Goal: Task Accomplishment & Management: Use online tool/utility

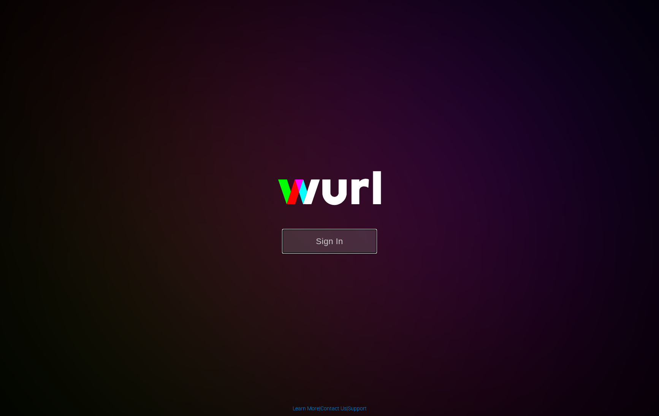
click at [346, 231] on button "Sign In" at bounding box center [329, 241] width 95 height 25
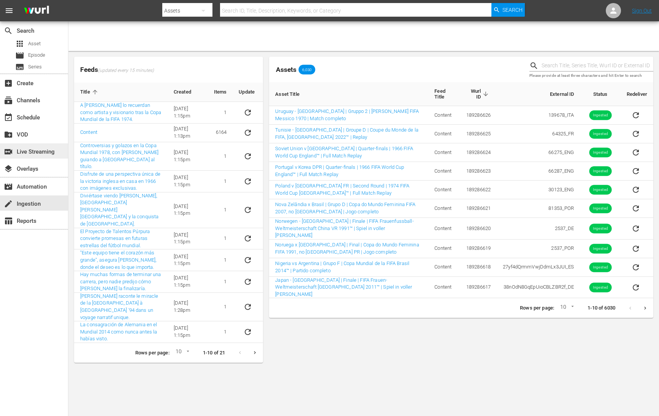
click at [29, 153] on div "switch_video Live Streaming" at bounding box center [21, 150] width 43 height 7
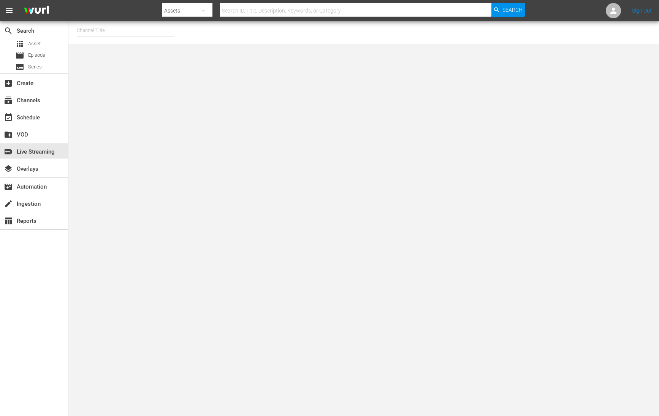
click at [106, 30] on input "text" at bounding box center [125, 30] width 97 height 18
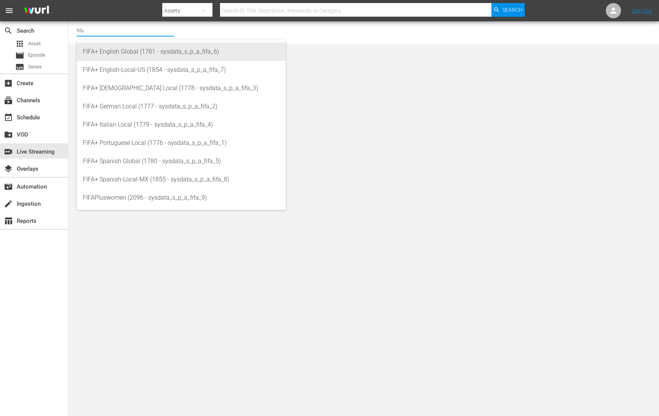
click at [157, 52] on div "FIFA+ English Global (1781 - sysdata_s_p_a_fifa_6)" at bounding box center [181, 52] width 197 height 18
type input "FIFA+ English Global (1781 - sysdata_s_p_a_fifa_6)"
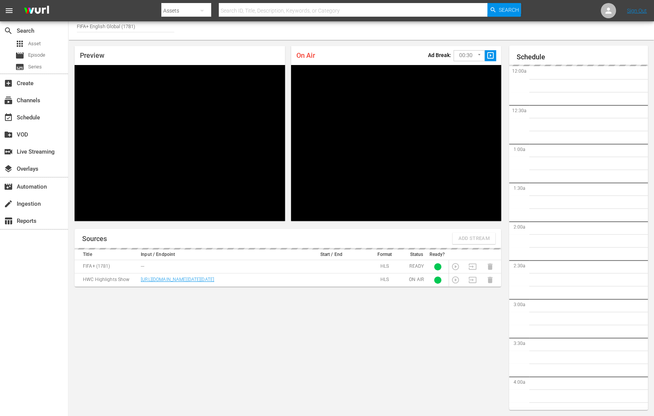
scroll to position [1081, 0]
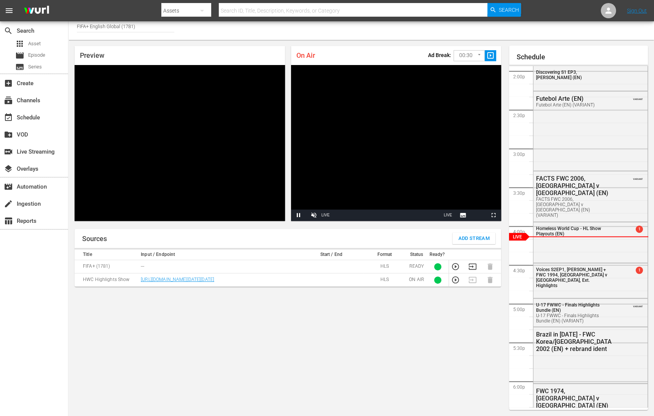
click at [112, 29] on input "FIFA+ English Global (1781)" at bounding box center [125, 26] width 97 height 18
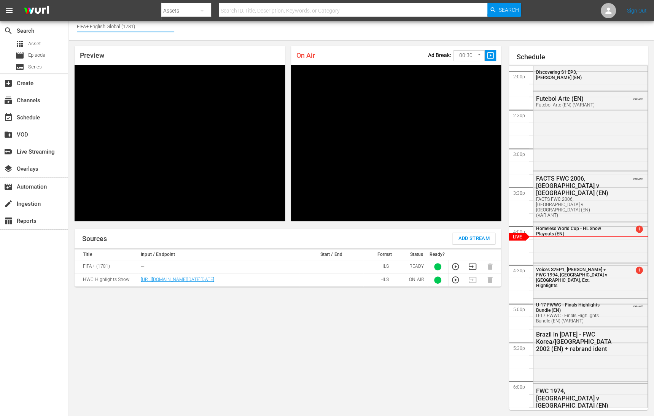
drag, startPoint x: 141, startPoint y: 27, endPoint x: 92, endPoint y: 27, distance: 48.7
click at [92, 27] on input "FIFA+ English Global (1781)" at bounding box center [125, 26] width 97 height 18
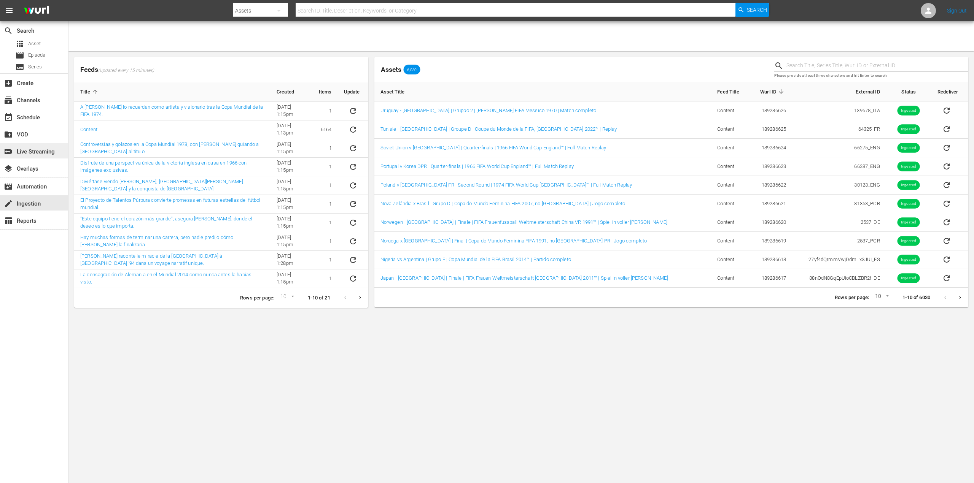
click at [30, 154] on div "switch_video Live Streaming" at bounding box center [21, 150] width 43 height 7
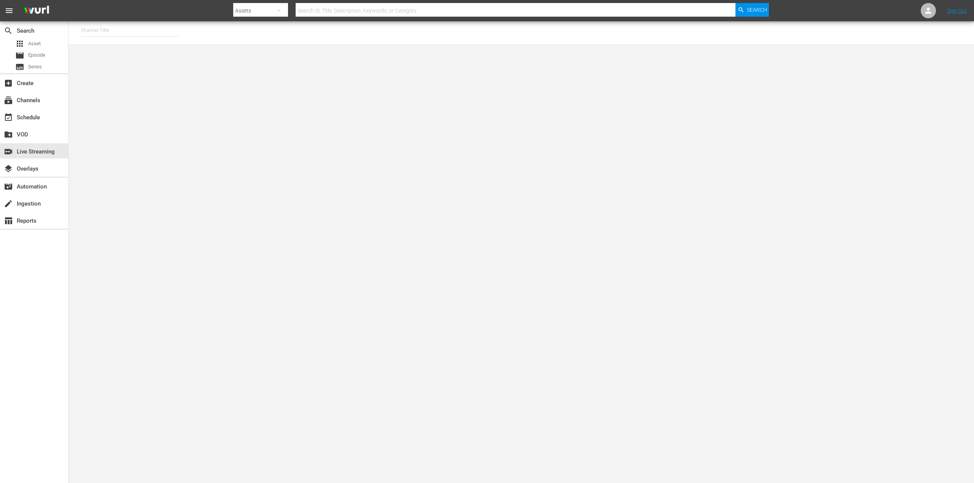
click at [109, 29] on input "text" at bounding box center [129, 30] width 97 height 18
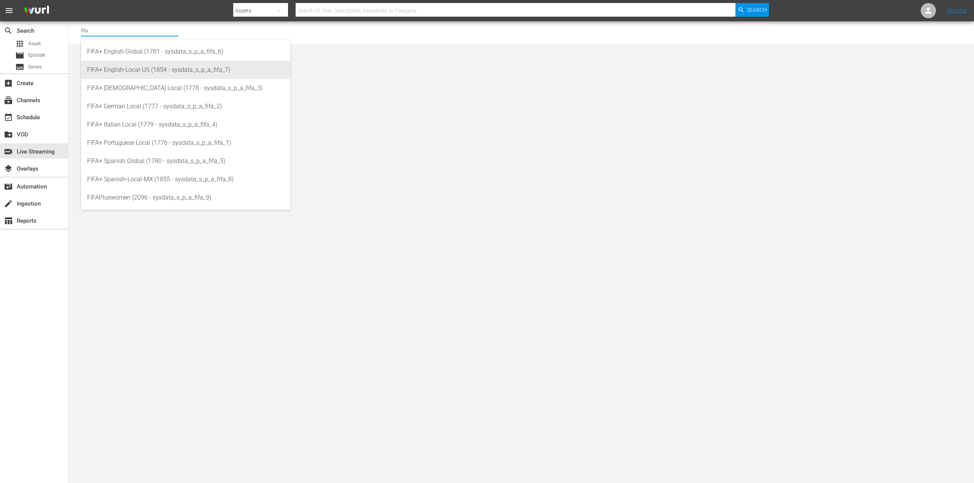
click at [161, 69] on div "FIFA+ English-Local-US (1854 - sysdata_s_p_a_fifa_7)" at bounding box center [185, 70] width 197 height 18
type input "FIFA+ English-Local-US (1854 - sysdata_s_p_a_fifa_7)"
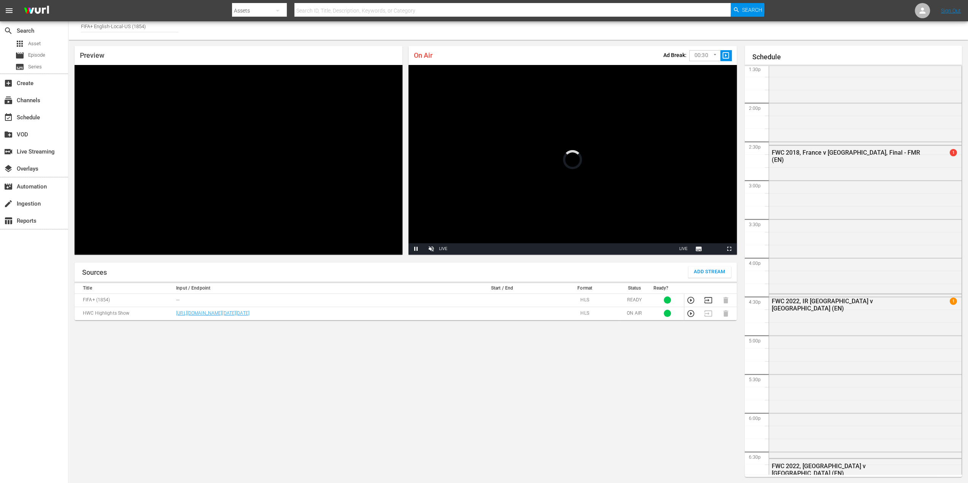
scroll to position [507, 0]
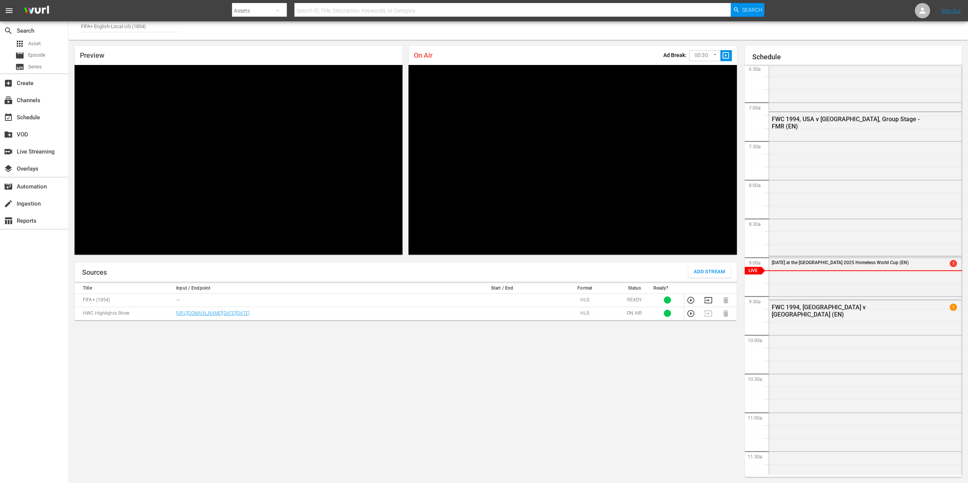
click at [227, 320] on td "[URL][DOMAIN_NAME][DATE][DATE]" at bounding box center [313, 313] width 278 height 13
click at [235, 316] on link "[URL][DOMAIN_NAME][DATE][DATE]" at bounding box center [212, 313] width 73 height 5
click at [142, 24] on input "FIFA+ English-Local-US (1854)" at bounding box center [129, 26] width 97 height 18
click at [156, 25] on input "FIFA+ English-Local-US (1854)" at bounding box center [129, 26] width 97 height 18
drag, startPoint x: 156, startPoint y: 25, endPoint x: 100, endPoint y: 27, distance: 55.2
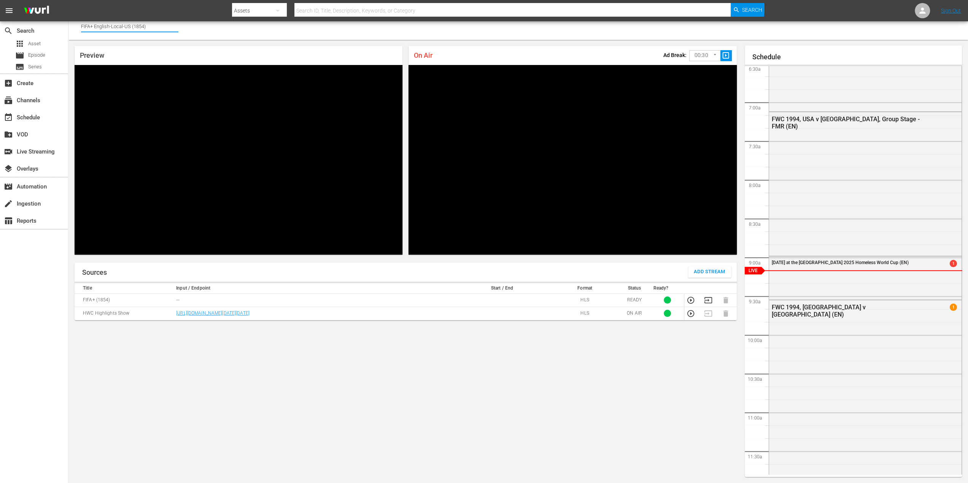
click at [100, 27] on input "FIFA+ English-Local-US (1854)" at bounding box center [129, 26] width 97 height 18
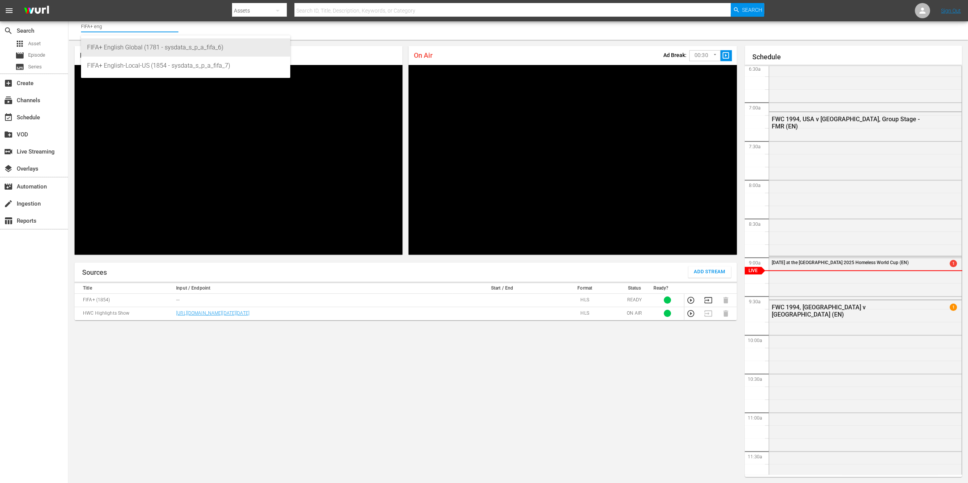
click at [166, 50] on div "FIFA+ English Global (1781 - sysdata_s_p_a_fifa_6)" at bounding box center [185, 47] width 197 height 18
type input "FIFA+ English Global (1781 - sysdata_s_p_a_fifa_6)"
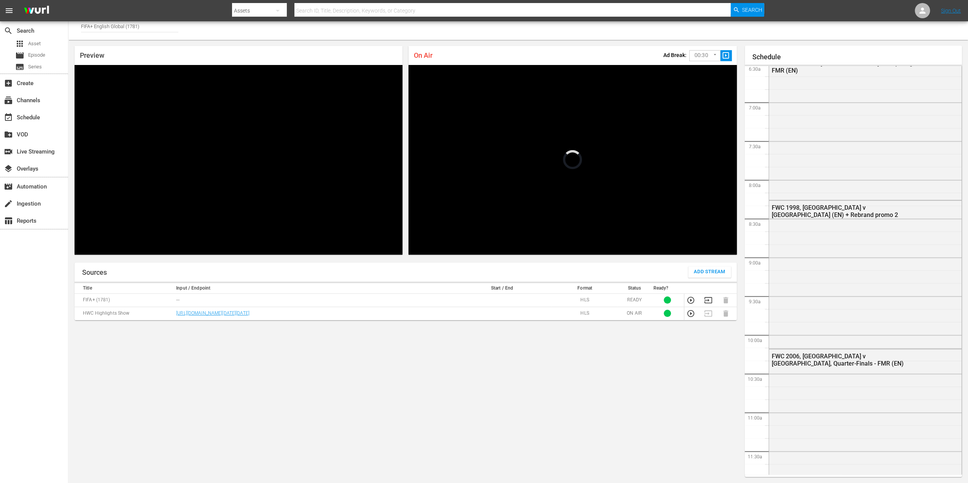
scroll to position [1050, 0]
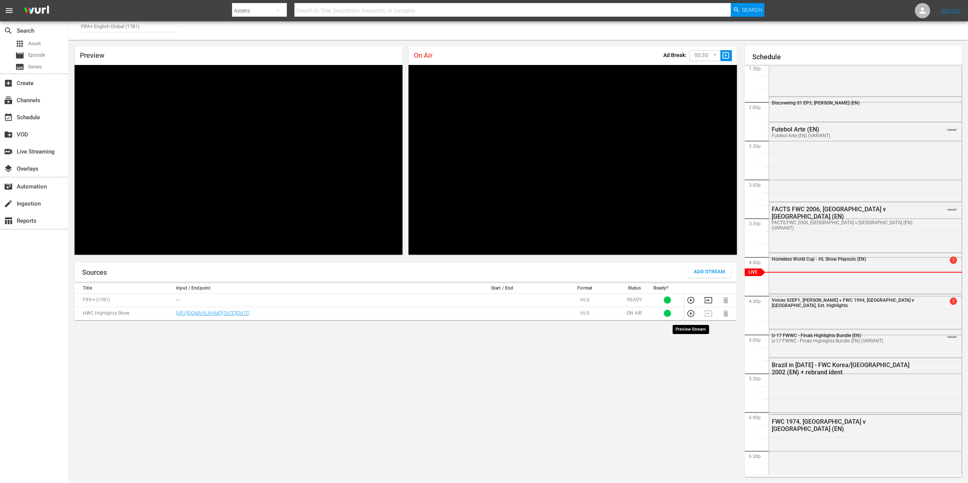
click at [691, 314] on icon "button" at bounding box center [690, 314] width 8 height 8
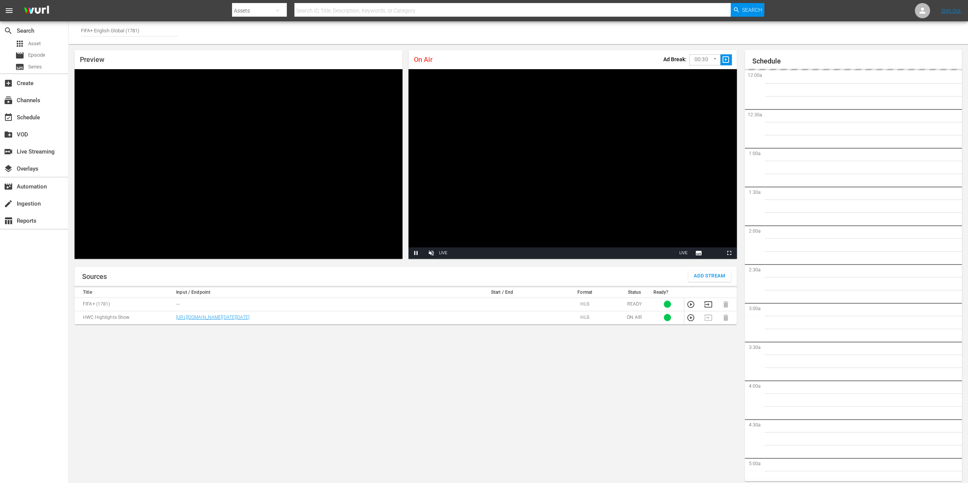
scroll to position [4, 0]
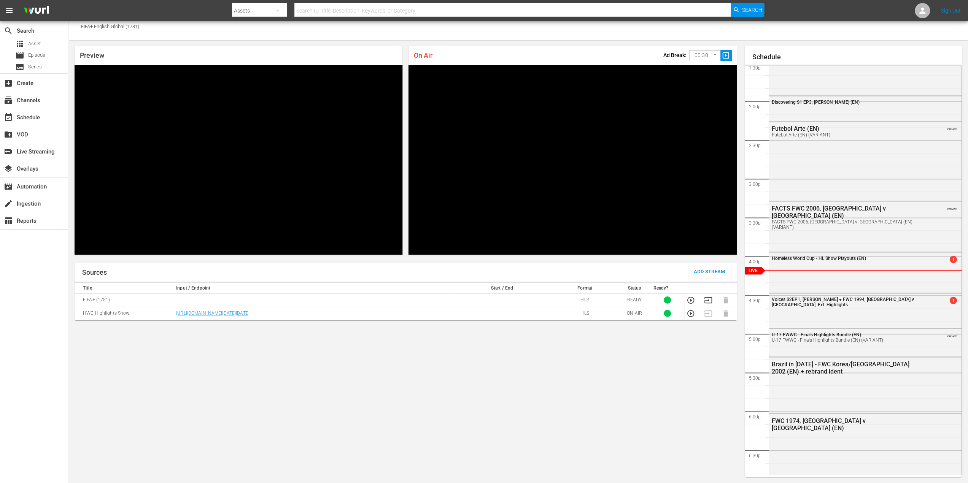
click at [141, 27] on input "FIFA+ English Global (1781)" at bounding box center [129, 26] width 97 height 18
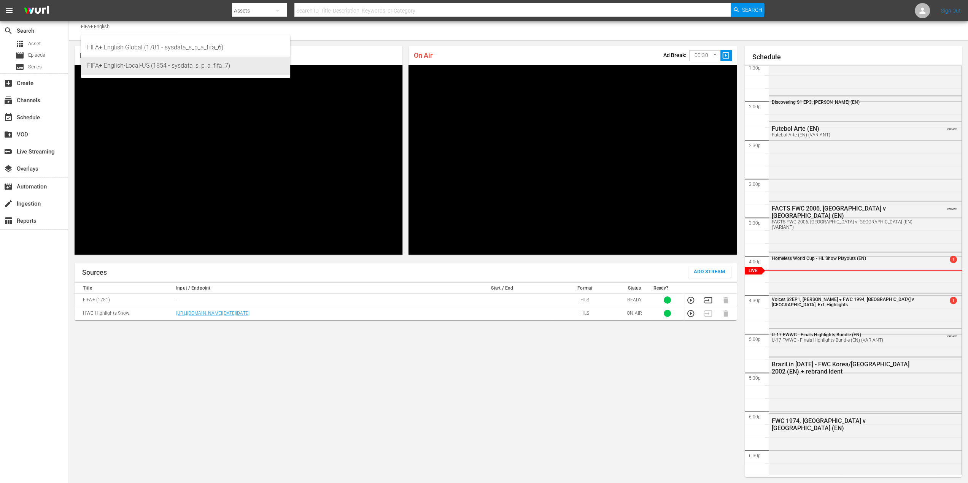
click at [140, 60] on div "FIFA+ English-Local-US (1854 - sysdata_s_p_a_fifa_7)" at bounding box center [185, 66] width 197 height 18
type input "FIFA+ English-Local-US (1854 - sysdata_s_p_a_fifa_7)"
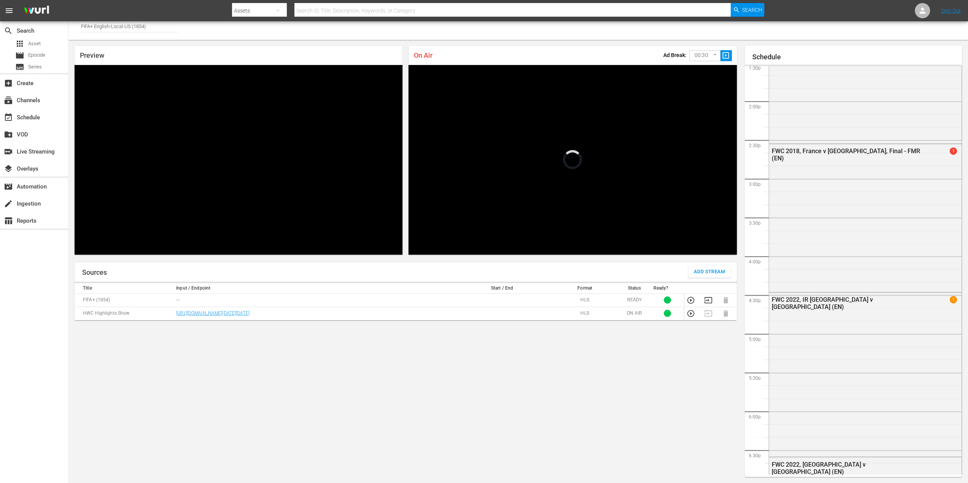
scroll to position [509, 0]
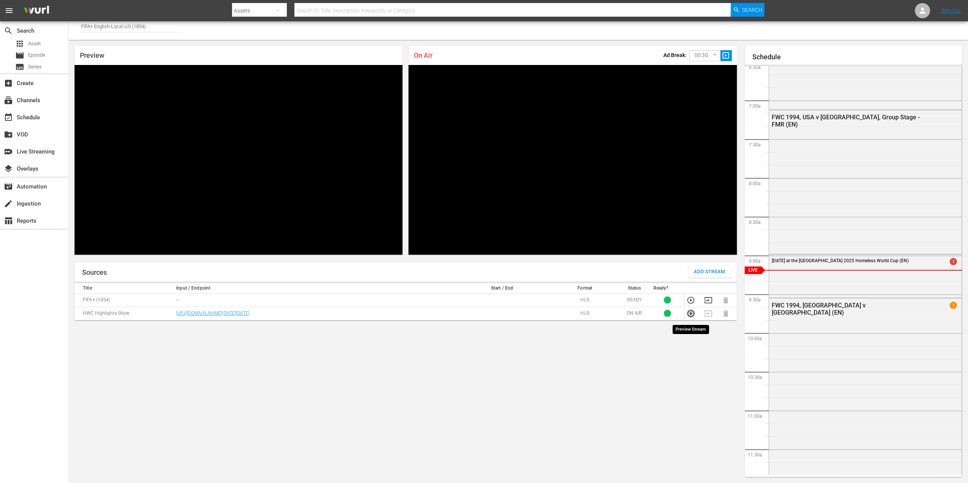
click at [691, 317] on icon "button" at bounding box center [690, 314] width 8 height 8
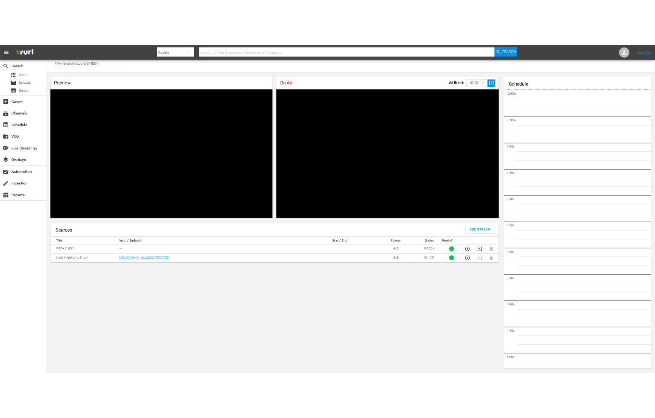
scroll to position [510, 0]
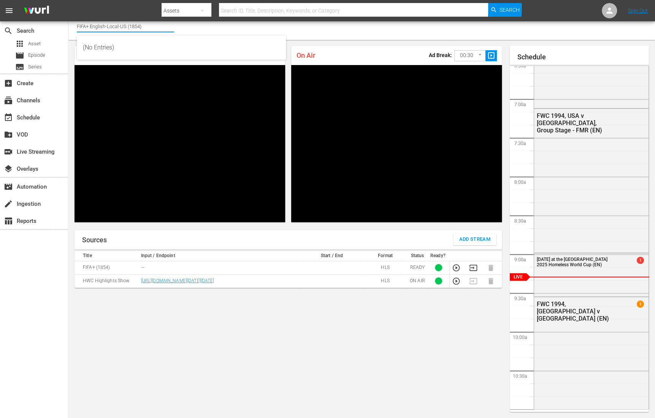
drag, startPoint x: 91, startPoint y: 25, endPoint x: 163, endPoint y: 26, distance: 72.3
click at [163, 26] on input "FIFA+ English-Local-US (1854)" at bounding box center [125, 26] width 97 height 18
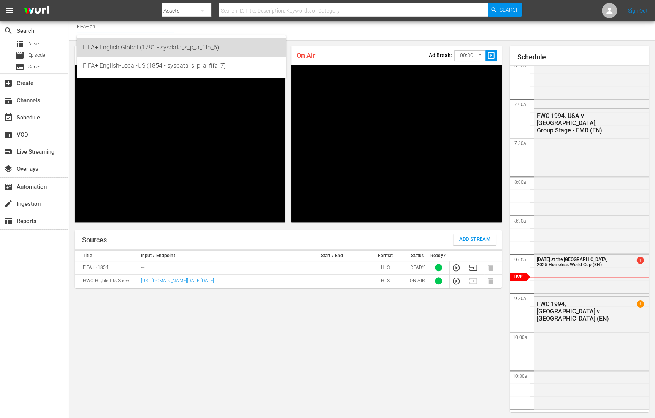
click at [141, 42] on div "FIFA+ English Global (1781 - sysdata_s_p_a_fifa_6)" at bounding box center [181, 47] width 197 height 18
type input "FIFA+ English Global (1781 - sysdata_s_p_a_fifa_6)"
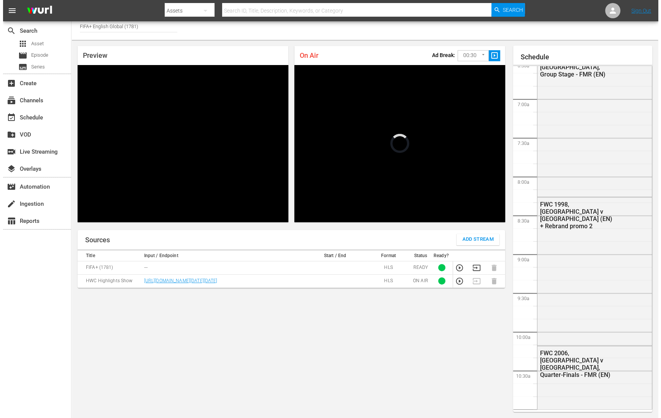
scroll to position [1093, 0]
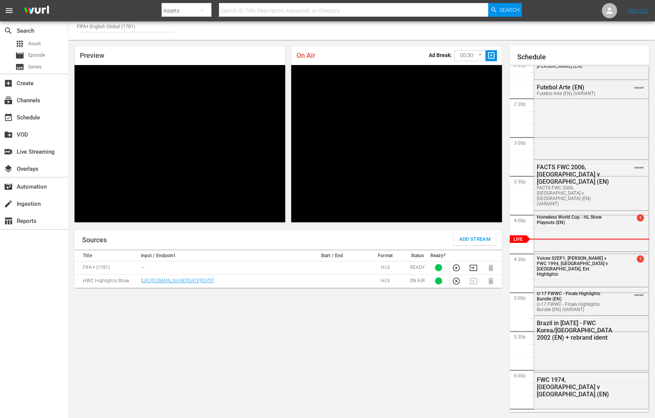
drag, startPoint x: 203, startPoint y: 292, endPoint x: 140, endPoint y: 280, distance: 64.3
click at [140, 280] on td "[URL][DOMAIN_NAME][DATE][DATE]" at bounding box center [219, 280] width 161 height 13
copy link "[URL][DOMAIN_NAME][DATE][DATE]"
click at [469, 238] on span "Add Stream" at bounding box center [475, 239] width 32 height 9
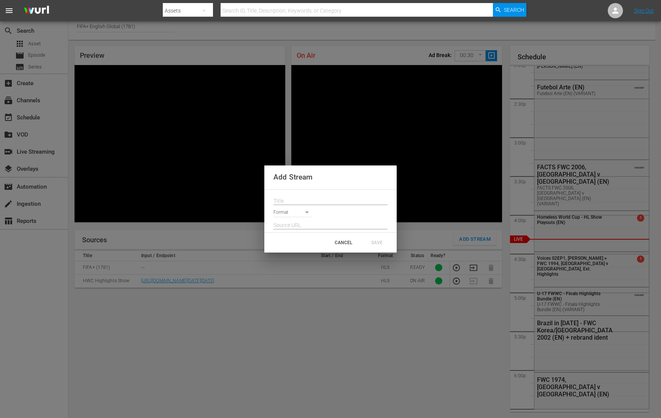
click at [284, 200] on input "text" at bounding box center [330, 200] width 114 height 11
paste input "[URL][DOMAIN_NAME][DATE][DATE]"
type input "[URL][DOMAIN_NAME][DATE][DATE]"
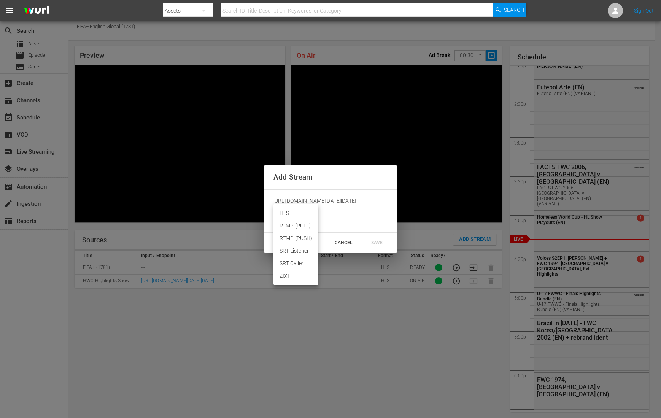
click at [294, 213] on body "menu Search By Assets Search ID, Title, Description, Keywords, or Category Sear…" at bounding box center [330, 205] width 661 height 418
click at [283, 215] on li "HLS" at bounding box center [295, 213] width 45 height 13
type input "HLS"
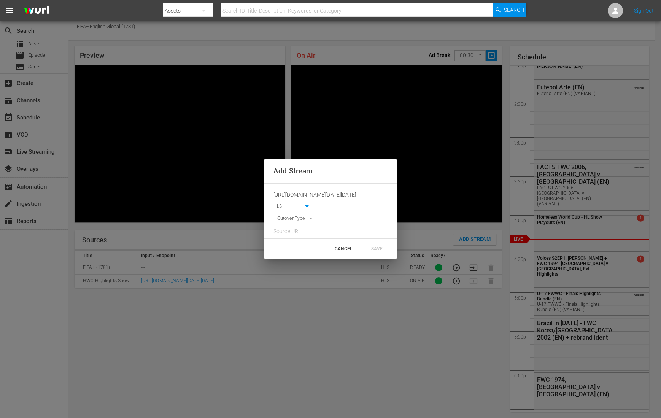
click at [300, 219] on body "menu Search By Assets Search ID, Title, Description, Keywords, or Category Sear…" at bounding box center [330, 205] width 661 height 418
click at [301, 232] on li "SIGNAL" at bounding box center [296, 232] width 38 height 13
type input "SIGNAL"
click at [298, 194] on input "[URL][DOMAIN_NAME][DATE][DATE]" at bounding box center [330, 194] width 114 height 11
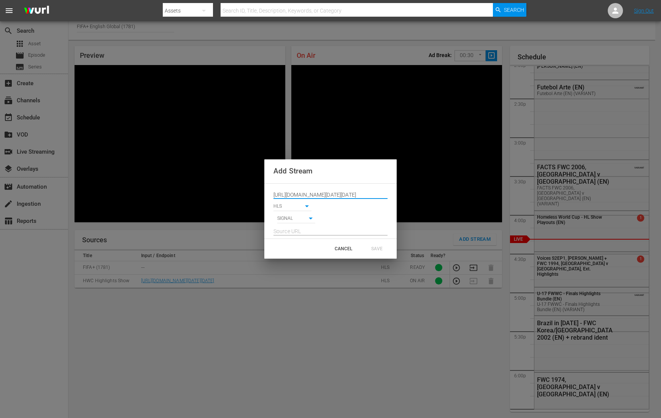
click at [298, 194] on input "[URL][DOMAIN_NAME][DATE][DATE]" at bounding box center [330, 194] width 114 height 11
type input "HWC"
click at [292, 233] on input "text" at bounding box center [330, 231] width 114 height 11
paste input "[URL][DOMAIN_NAME][DATE][DATE]"
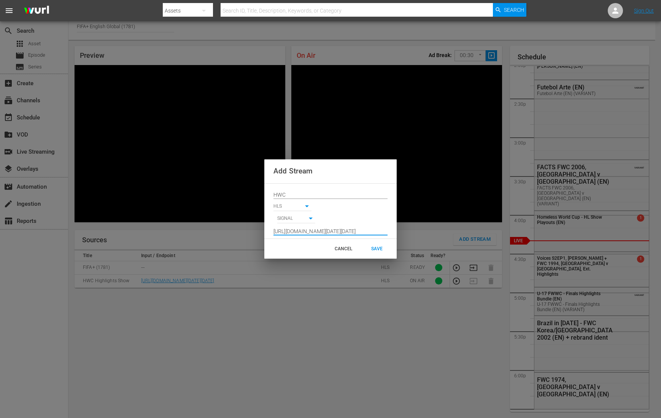
type input "[URL][DOMAIN_NAME][DATE][DATE]"
click at [296, 191] on input "HWC" at bounding box center [330, 194] width 114 height 11
type input "HWC Test"
click at [310, 217] on body "menu Search By Assets Search ID, Title, Description, Keywords, or Category Sear…" at bounding box center [330, 205] width 661 height 418
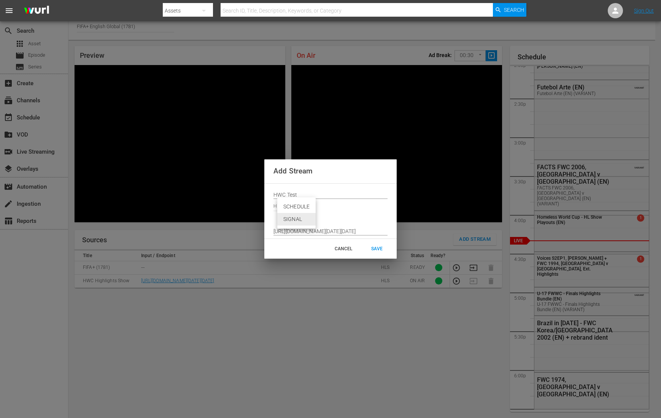
click at [348, 214] on div at bounding box center [330, 209] width 661 height 418
click at [307, 219] on body "menu Search By Assets Search ID, Title, Description, Keywords, or Category Sear…" at bounding box center [330, 205] width 661 height 418
click at [349, 217] on div at bounding box center [330, 209] width 661 height 418
drag, startPoint x: 349, startPoint y: 232, endPoint x: 404, endPoint y: 228, distance: 55.3
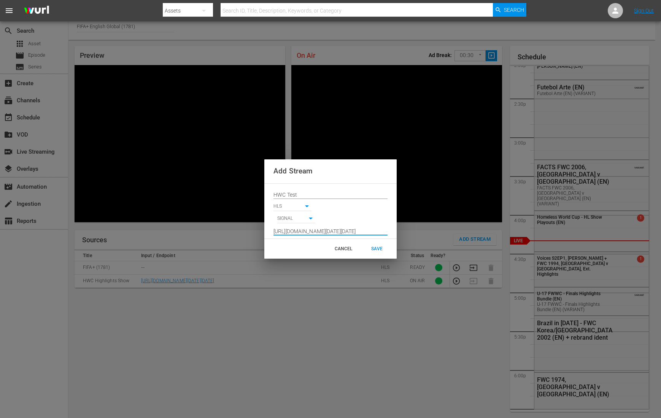
click at [404, 228] on div "Add Stream HWC Test HLS HLS SIGNAL SIGNAL https://d7pd9oqdl4d44.cloudfront.net/…" at bounding box center [330, 209] width 661 height 418
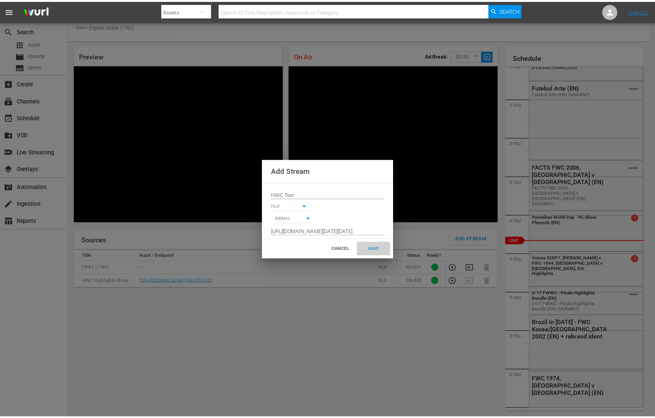
scroll to position [0, 0]
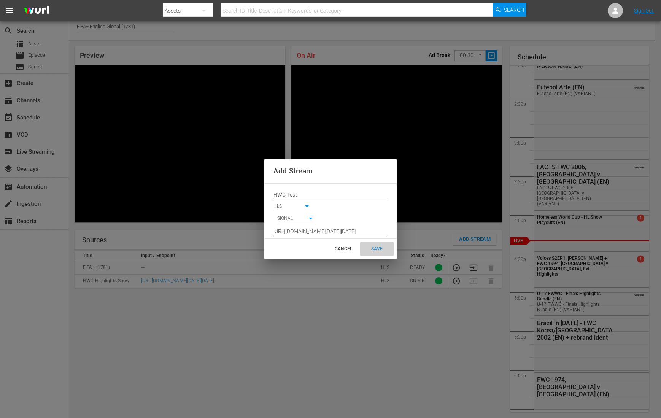
click at [380, 251] on div "SAVE" at bounding box center [376, 249] width 33 height 14
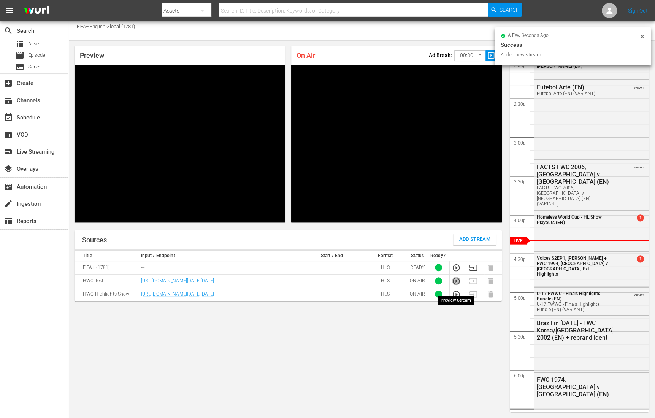
click at [457, 285] on icon "button" at bounding box center [456, 281] width 8 height 8
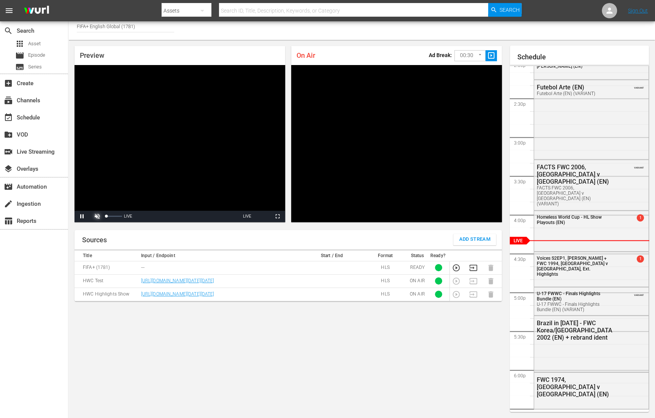
click at [97, 216] on span "Video Player" at bounding box center [97, 216] width 0 height 0
click at [112, 216] on div "Volume Level" at bounding box center [109, 216] width 6 height 1
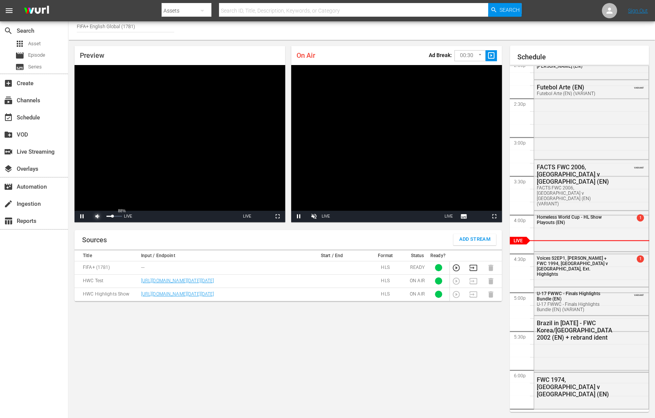
click at [97, 216] on span "Video Player" at bounding box center [97, 216] width 0 height 0
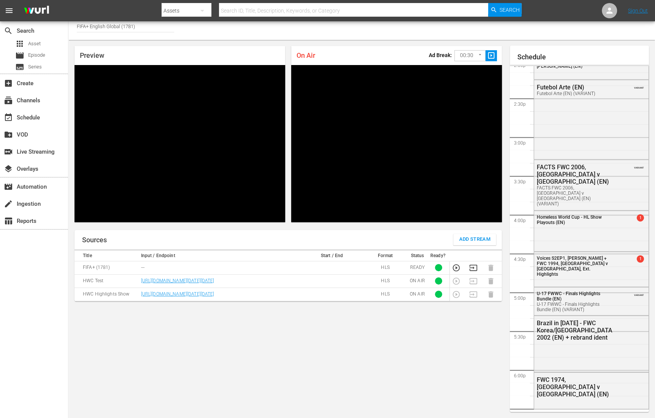
click at [313, 287] on td at bounding box center [332, 280] width 64 height 13
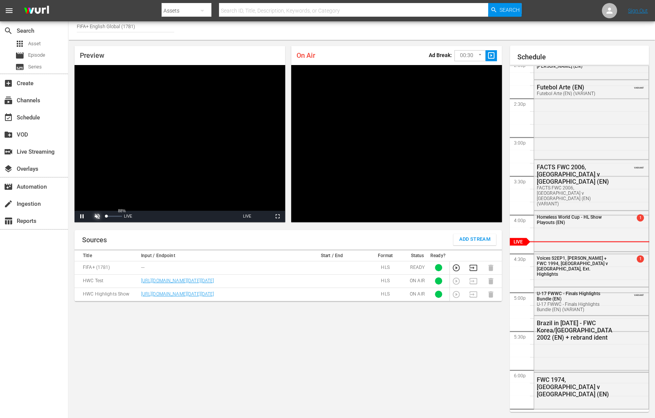
click at [97, 216] on span "Video Player" at bounding box center [97, 216] width 0 height 0
click at [114, 216] on div "Volume Level" at bounding box center [110, 216] width 8 height 1
click at [97, 216] on span "Video Player" at bounding box center [97, 216] width 0 height 0
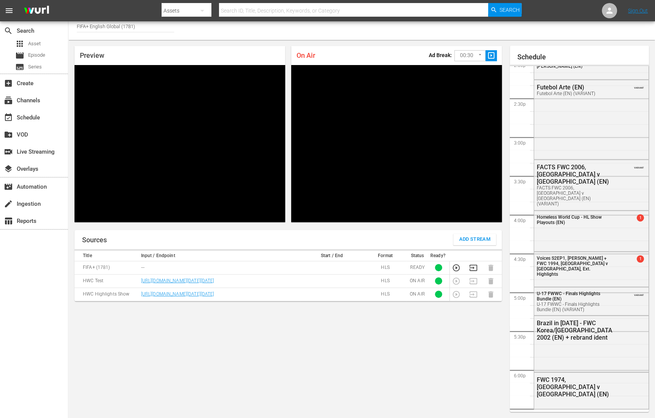
click at [312, 287] on td at bounding box center [332, 280] width 64 height 13
drag, startPoint x: 206, startPoint y: 292, endPoint x: 136, endPoint y: 278, distance: 71.3
click at [136, 278] on tr "HWC Test https://d7pd9oqdl4d44.cloudfront.net/VOD-as-LIVE/VOD-as-LIVE/index-hls…" at bounding box center [288, 280] width 427 height 13
click at [103, 287] on td "HWC Test" at bounding box center [107, 280] width 64 height 13
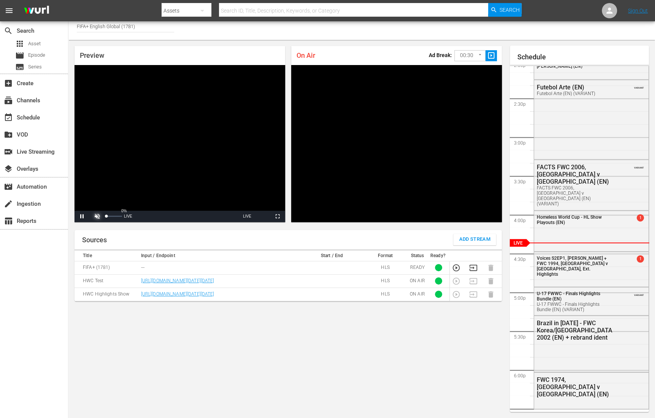
click at [97, 216] on span "Video Player" at bounding box center [97, 216] width 0 height 0
click at [113, 216] on div "Volume Level" at bounding box center [109, 216] width 6 height 1
click at [97, 216] on span "Video Player" at bounding box center [97, 216] width 0 height 0
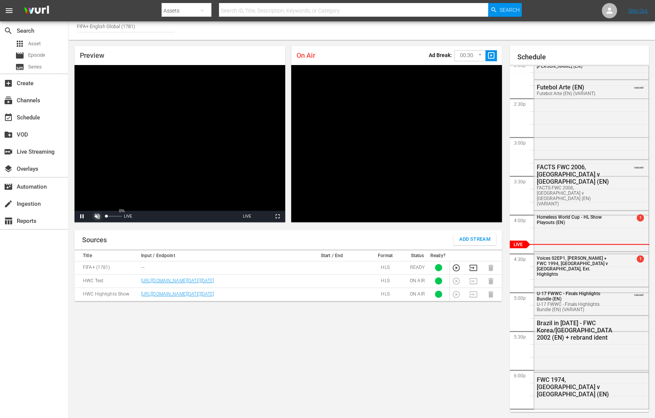
click at [97, 216] on span "Video Player" at bounding box center [97, 216] width 0 height 0
drag, startPoint x: 108, startPoint y: 216, endPoint x: 103, endPoint y: 219, distance: 5.5
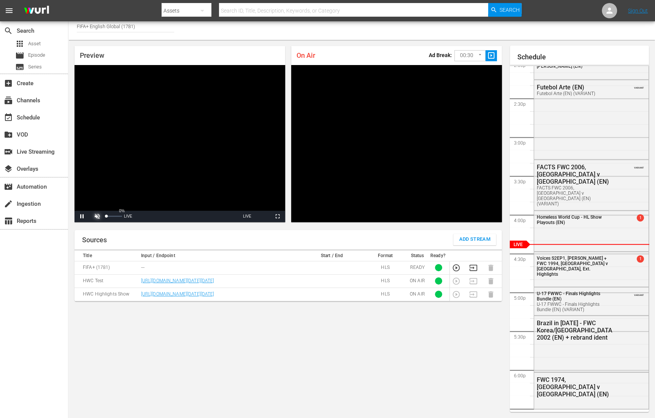
click at [105, 219] on div "0%" at bounding box center [114, 216] width 19 height 11
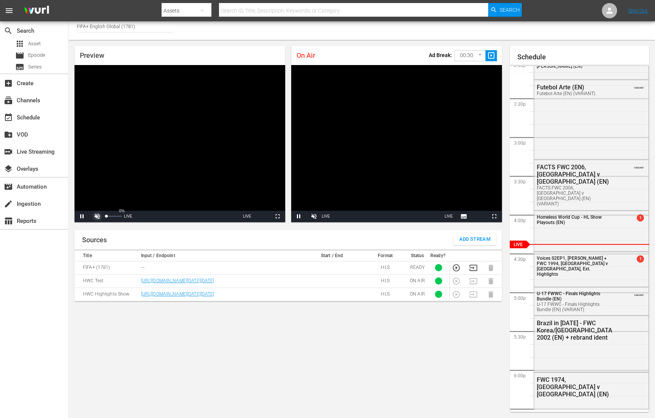
click at [97, 216] on span "Video Player" at bounding box center [97, 216] width 0 height 0
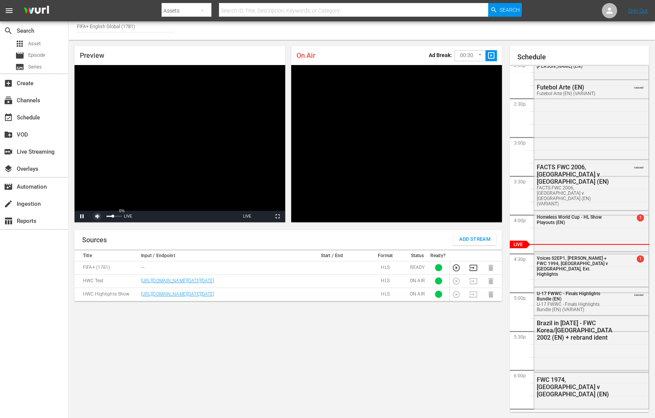
click at [97, 216] on span "Video Player" at bounding box center [97, 216] width 0 height 0
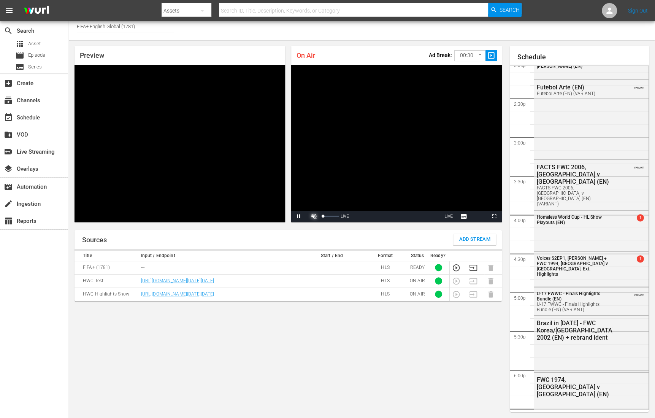
click at [314, 216] on span "Video Player" at bounding box center [314, 216] width 0 height 0
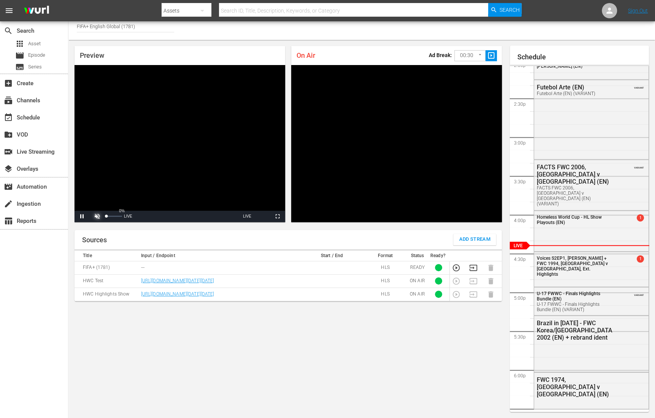
click at [97, 216] on span "Video Player" at bounding box center [97, 216] width 0 height 0
click at [112, 216] on div "Volume Level" at bounding box center [109, 216] width 6 height 1
click at [117, 214] on div "63%" at bounding box center [114, 216] width 19 height 11
click at [114, 216] on div "Volume Level" at bounding box center [110, 216] width 8 height 1
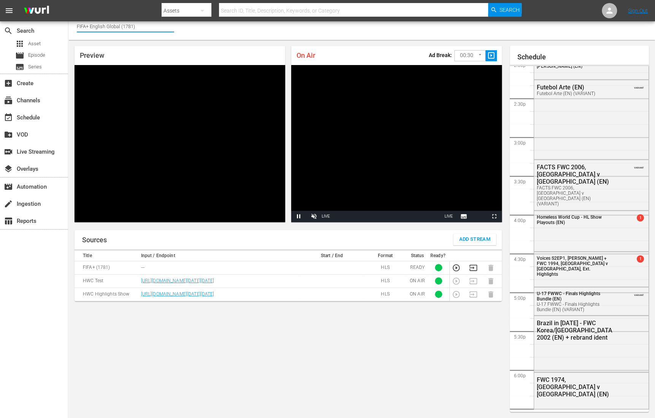
click at [91, 25] on input "FIFA+ English Global (1781)" at bounding box center [125, 26] width 97 height 18
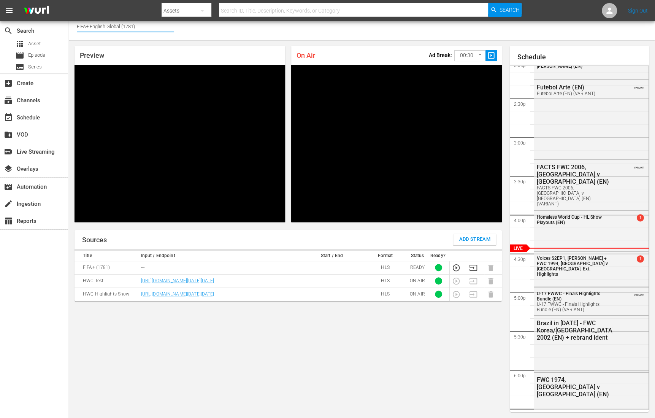
click at [338, 284] on td at bounding box center [332, 280] width 64 height 13
click at [491, 287] on td at bounding box center [492, 280] width 17 height 13
drag, startPoint x: 205, startPoint y: 296, endPoint x: 137, endPoint y: 282, distance: 69.2
click at [137, 282] on tr "HWC Test https://d7pd9oqdl4d44.cloudfront.net/VOD-as-LIVE/VOD-as-LIVE/index-hls…" at bounding box center [288, 280] width 427 height 13
click at [219, 287] on td "[URL][DOMAIN_NAME][DATE][DATE]" at bounding box center [219, 280] width 161 height 13
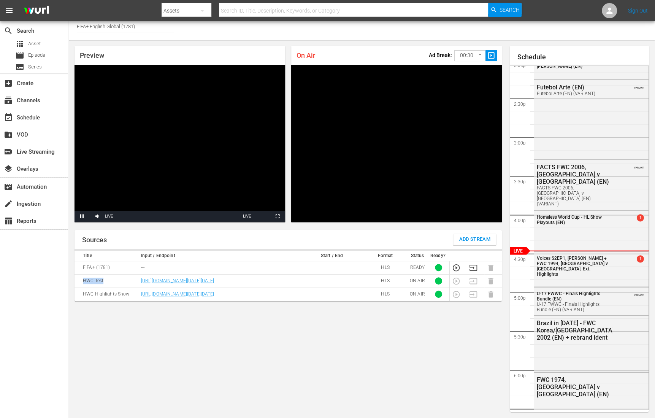
drag, startPoint x: 84, startPoint y: 287, endPoint x: 104, endPoint y: 288, distance: 20.6
click at [104, 287] on td "HWC Test" at bounding box center [107, 280] width 64 height 13
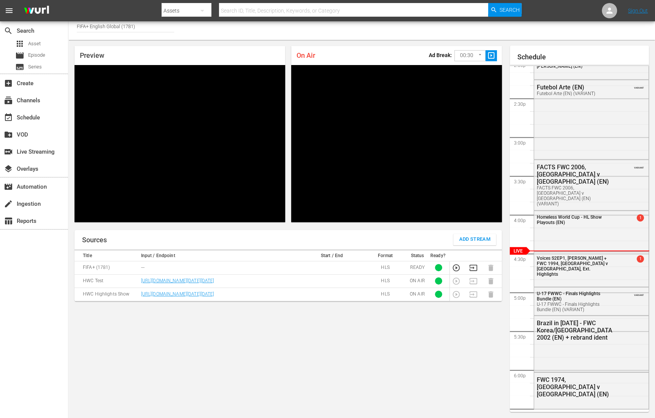
click at [366, 287] on td "HLS" at bounding box center [385, 280] width 43 height 13
click at [322, 287] on td at bounding box center [332, 280] width 64 height 13
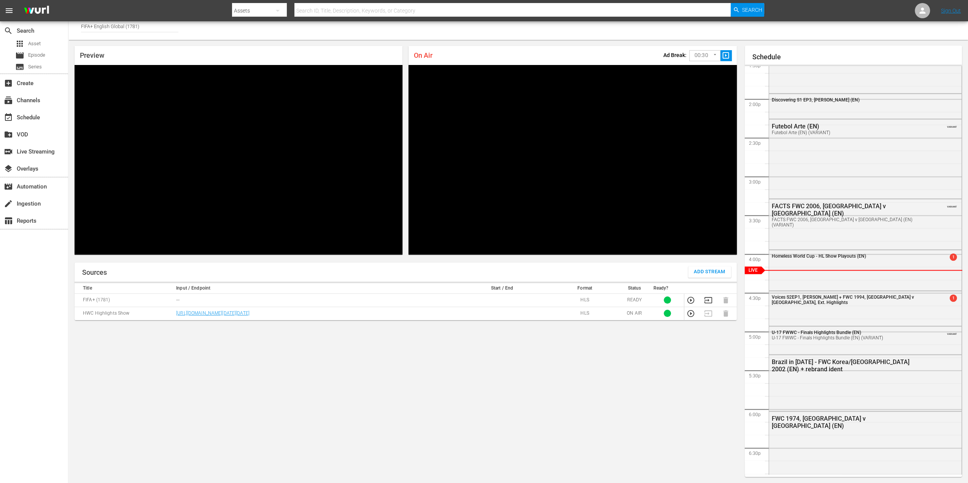
scroll to position [4, 0]
click at [145, 29] on input "FIFA+ English Global (1781)" at bounding box center [129, 26] width 97 height 18
click at [149, 26] on input "FIFA+ English Global (1781)" at bounding box center [129, 26] width 97 height 18
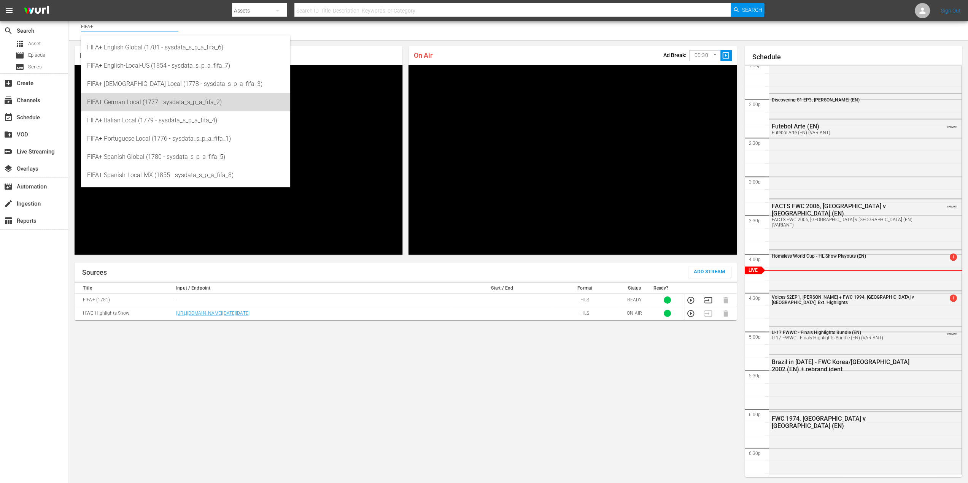
click at [160, 105] on div "FIFA+ German Local (1777 - sysdata_s_p_a_fifa_2)" at bounding box center [185, 102] width 197 height 18
type input "FIFA+ German Local (1777 - sysdata_s_p_a_fifa_2)"
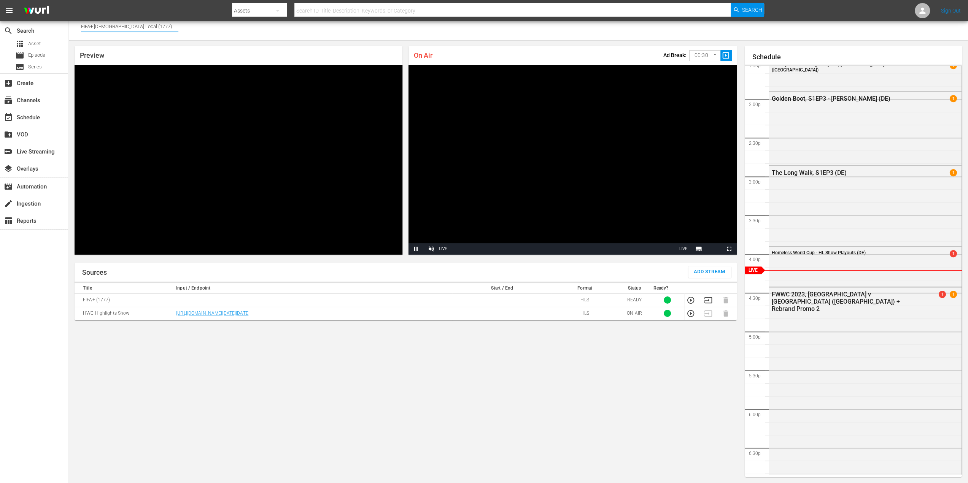
drag, startPoint x: 95, startPoint y: 28, endPoint x: 165, endPoint y: 28, distance: 70.7
click at [165, 28] on input "FIFA+ German Local (1777)" at bounding box center [129, 26] width 97 height 18
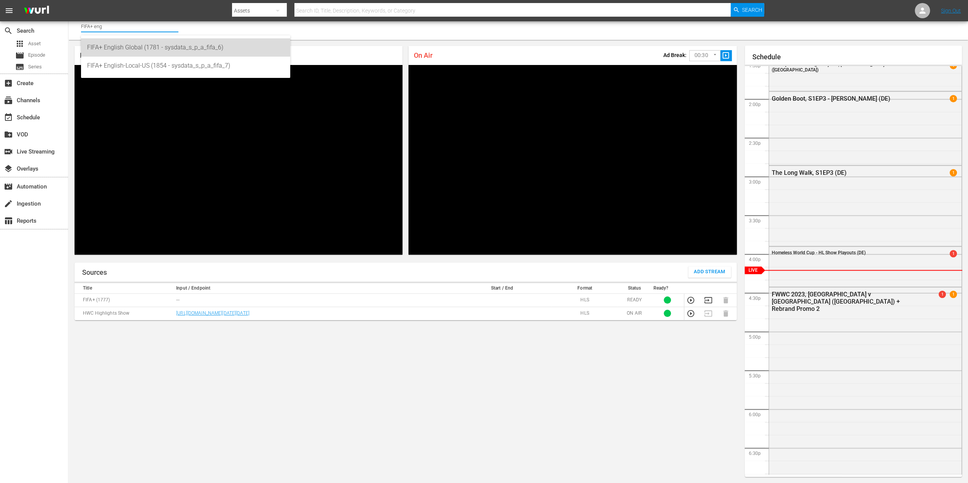
click at [158, 42] on div "FIFA+ English Global (1781 - sysdata_s_p_a_fifa_6)" at bounding box center [185, 47] width 197 height 18
type input "FIFA+ English Global (1781 - sysdata_s_p_a_fifa_6)"
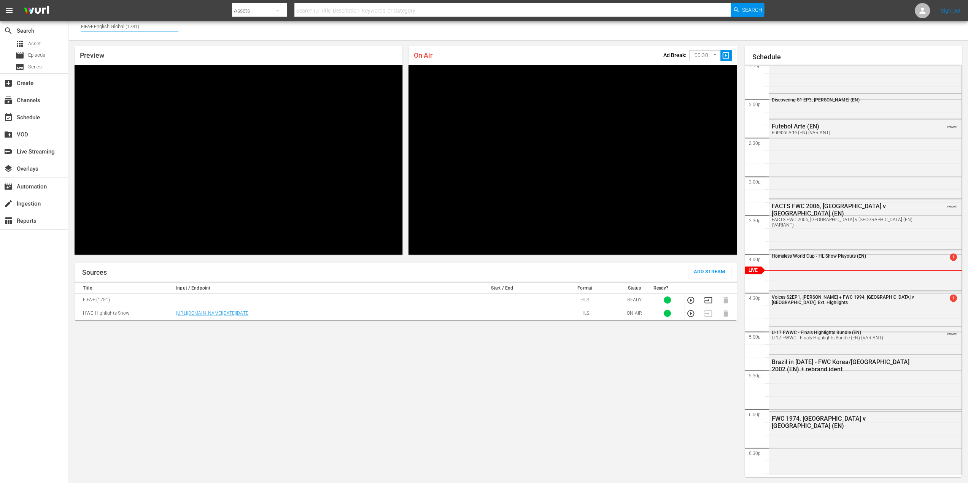
drag, startPoint x: 95, startPoint y: 25, endPoint x: 158, endPoint y: 25, distance: 63.1
click at [158, 25] on input "FIFA+ English Global (1781)" at bounding box center [129, 26] width 97 height 18
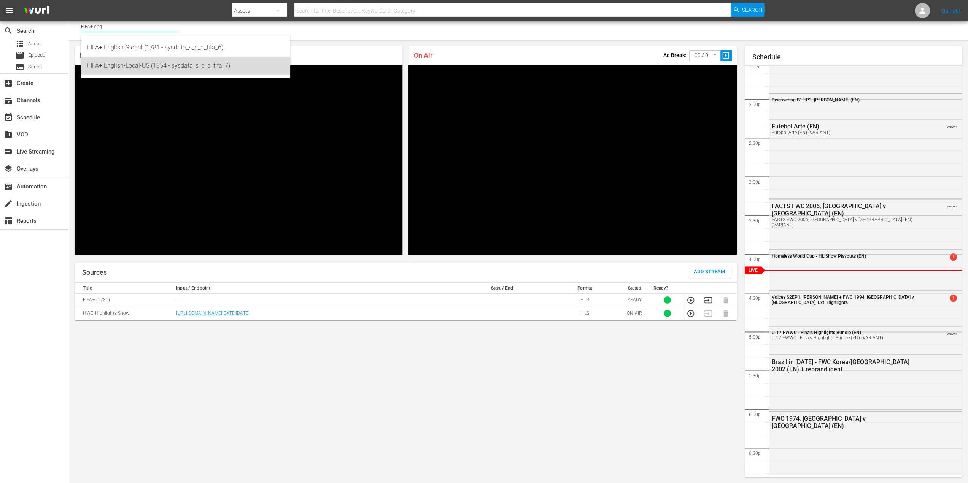
click at [186, 70] on div "FIFA+ English-Local-US (1854 - sysdata_s_p_a_fifa_7)" at bounding box center [185, 66] width 197 height 18
type input "FIFA+ English-Local-US (1854 - sysdata_s_p_a_fifa_7)"
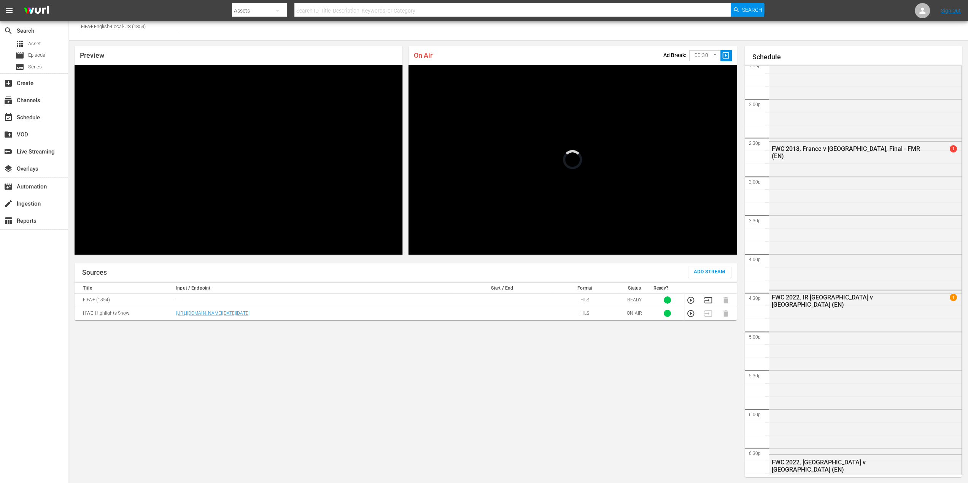
scroll to position [513, 0]
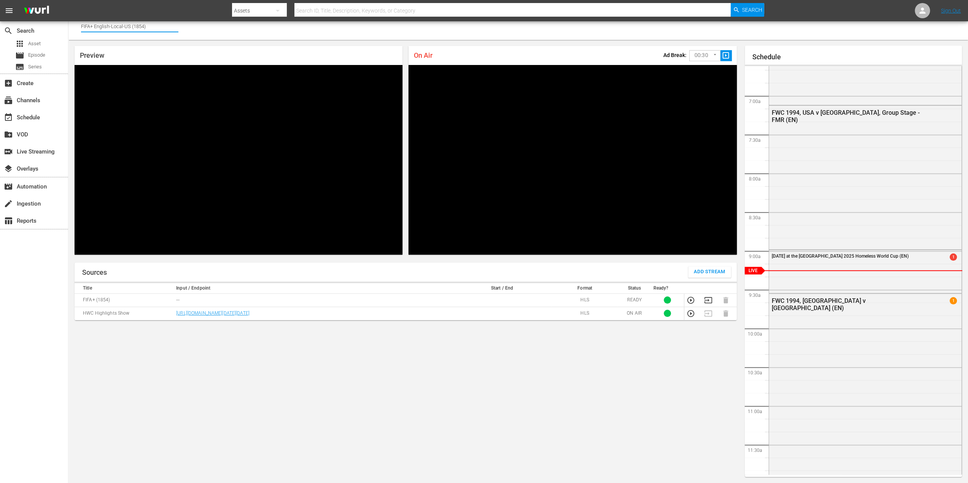
drag, startPoint x: 94, startPoint y: 27, endPoint x: 164, endPoint y: 30, distance: 69.6
click at [164, 30] on input "FIFA+ English-Local-US (1854)" at bounding box center [129, 26] width 97 height 18
click at [158, 42] on div "FIFA+ German Local (1777 - sysdata_s_p_a_fifa_2)" at bounding box center [185, 47] width 197 height 18
type input "FIFA+ German Local (1777 - sysdata_s_p_a_fifa_2)"
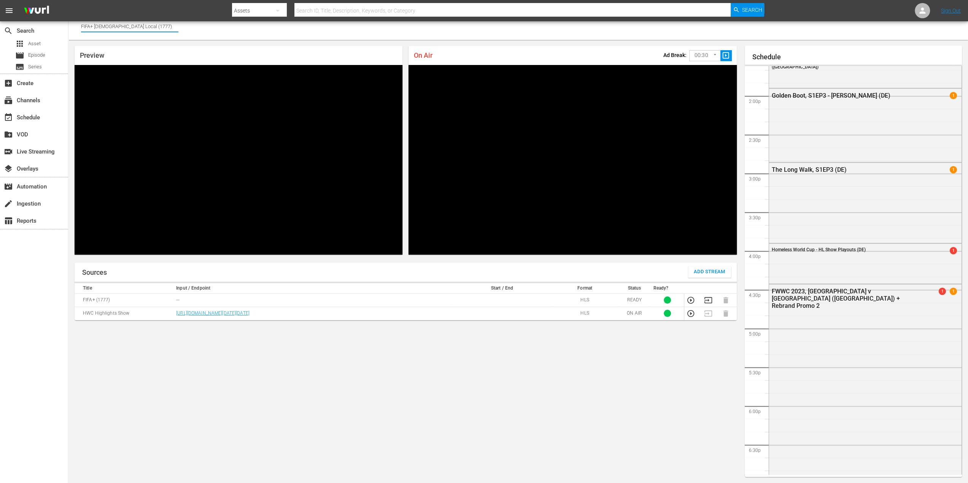
drag, startPoint x: 95, startPoint y: 24, endPoint x: 177, endPoint y: 26, distance: 82.2
click at [177, 26] on input "FIFA+ German Local (1777)" at bounding box center [129, 26] width 97 height 18
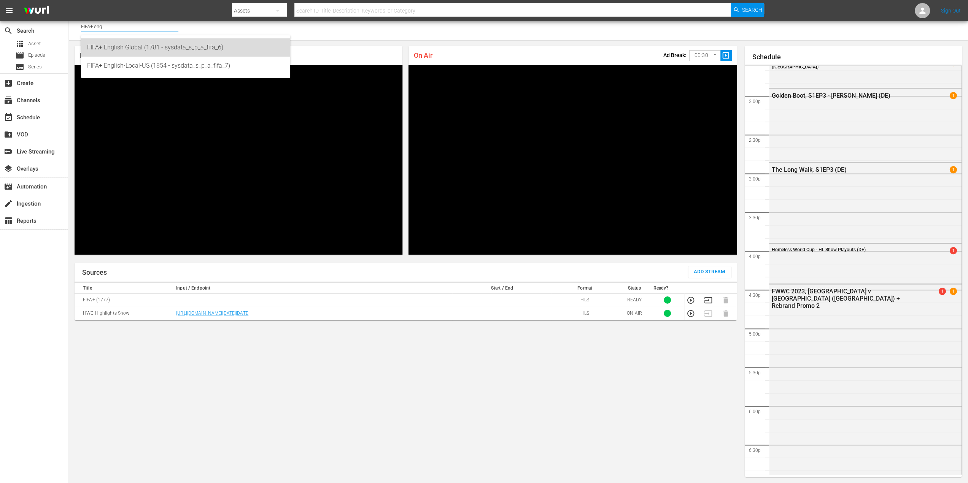
click at [169, 48] on div "FIFA+ English Global (1781 - sysdata_s_p_a_fifa_6)" at bounding box center [185, 47] width 197 height 18
type input "FIFA+ English Global (1781 - sysdata_s_p_a_fifa_6)"
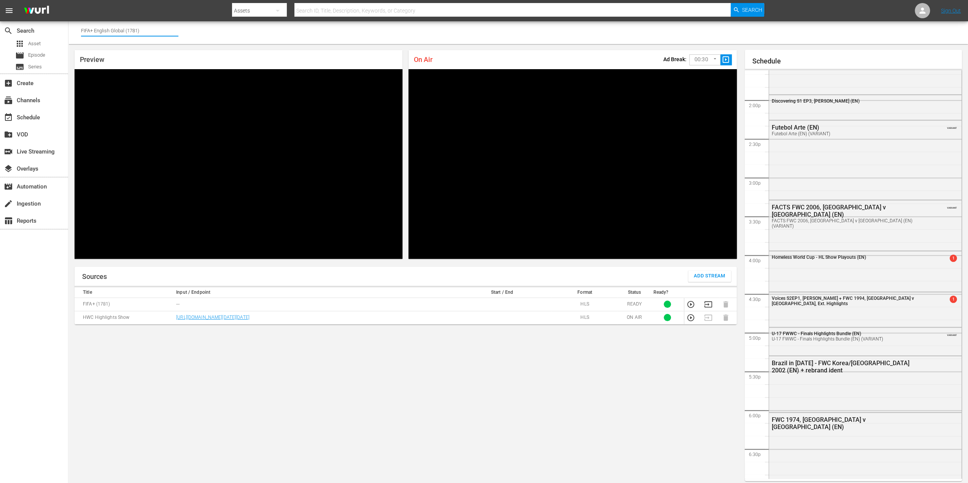
drag, startPoint x: 95, startPoint y: 30, endPoint x: 201, endPoint y: 34, distance: 105.8
click at [201, 34] on div "Channel Title FIFA+ English Global (1781)" at bounding box center [517, 32] width 899 height 23
click at [135, 51] on div "FIFA+ German Local (1777 - sysdata_s_p_a_fifa_2)" at bounding box center [185, 52] width 197 height 18
type input "FIFA+ German Local (1777 - sysdata_s_p_a_fifa_2)"
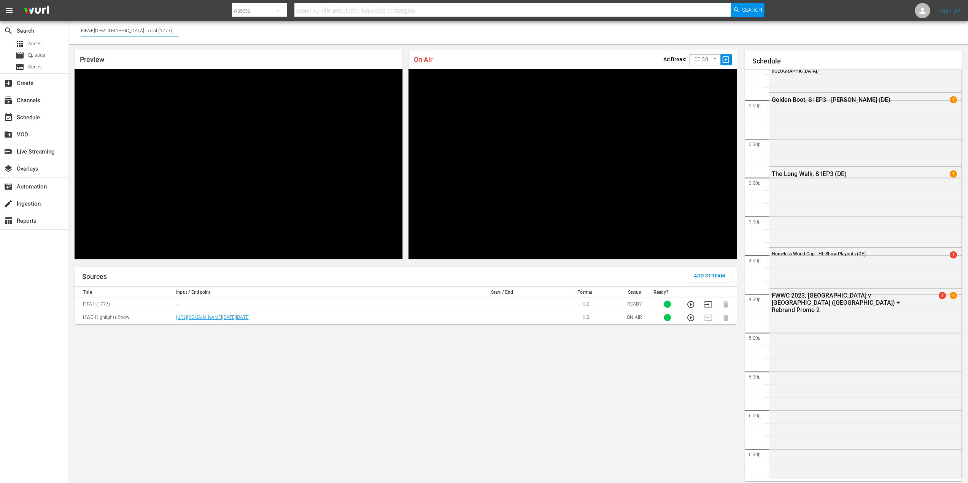
drag, startPoint x: 93, startPoint y: 29, endPoint x: 181, endPoint y: 22, distance: 88.5
click at [181, 22] on div "Channel Title FIFA+ German Local (1777)" at bounding box center [517, 32] width 899 height 23
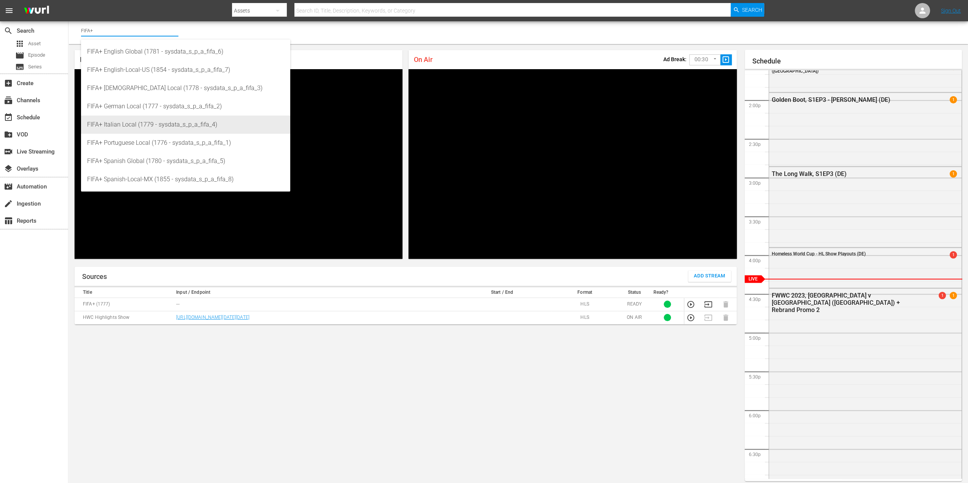
click at [192, 126] on div "FIFA+ Italian Local (1779 - sysdata_s_p_a_fifa_4)" at bounding box center [185, 125] width 197 height 18
type input "FIFA+ Italian Local (1779 - sysdata_s_p_a_fifa_4)"
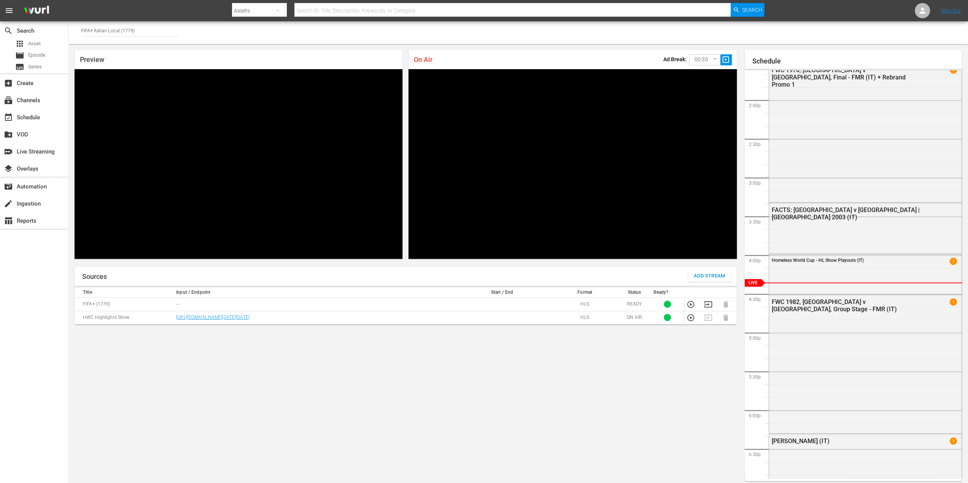
click at [140, 380] on div "Sources Add Stream Title Input / Endpoint Start / End Format Status Ready? FIFA…" at bounding box center [406, 374] width 662 height 215
click at [691, 321] on icon "button" at bounding box center [690, 318] width 8 height 8
click at [97, 253] on span "Video Player" at bounding box center [97, 253] width 0 height 0
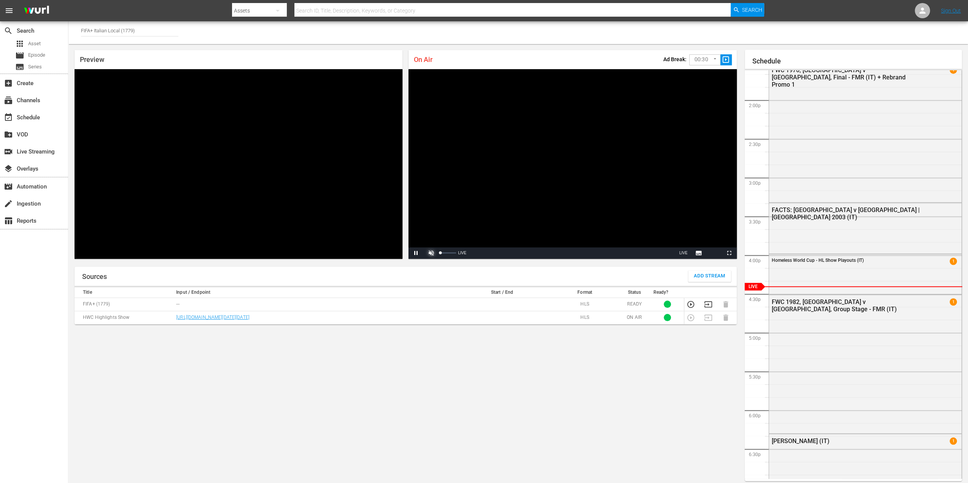
click at [431, 253] on span "Video Player" at bounding box center [431, 253] width 0 height 0
drag, startPoint x: 444, startPoint y: 252, endPoint x: 455, endPoint y: 253, distance: 10.7
click at [455, 253] on div "95%" at bounding box center [447, 253] width 19 height 11
click at [431, 253] on span "Video Player" at bounding box center [431, 253] width 0 height 0
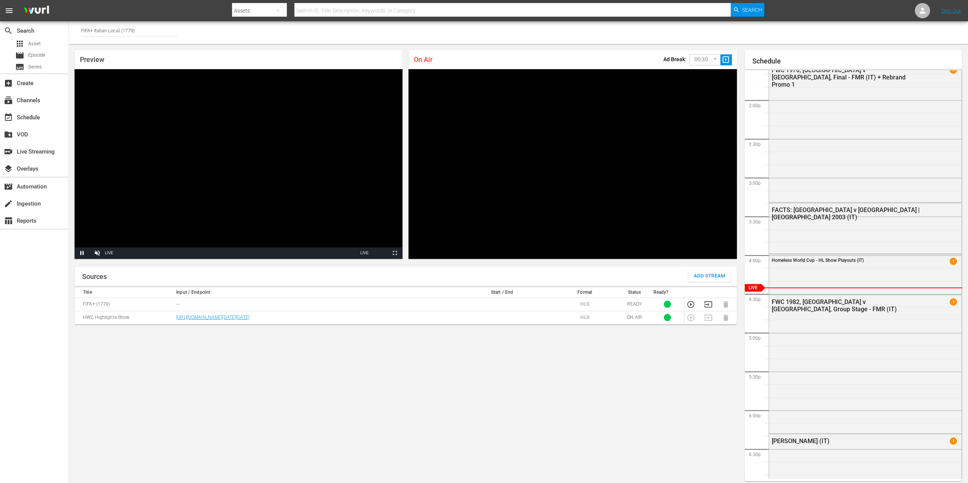
click at [125, 397] on div "Sources Add Stream Title Input / Endpoint Start / End Format Status Ready? FIFA…" at bounding box center [406, 374] width 662 height 215
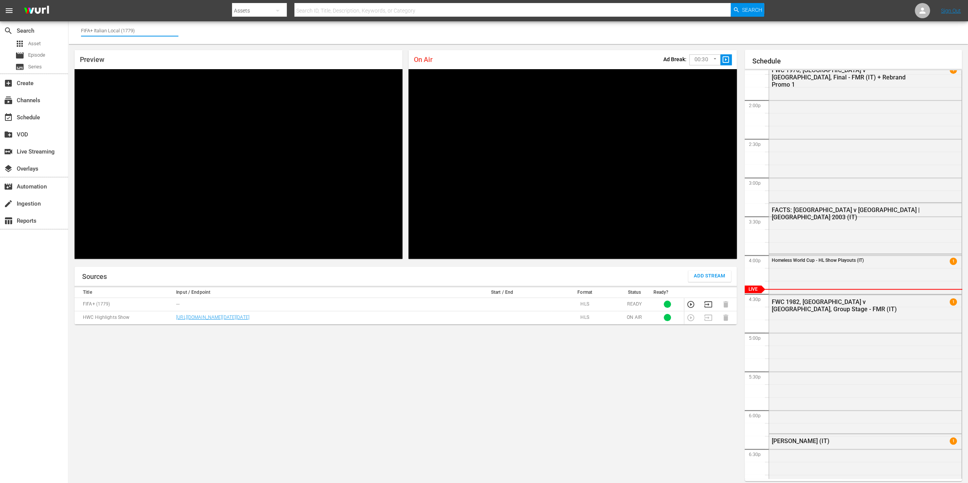
drag, startPoint x: 93, startPoint y: 29, endPoint x: 155, endPoint y: 33, distance: 62.1
click at [155, 33] on input "FIFA+ Italian Local (1779)" at bounding box center [129, 30] width 97 height 18
click at [125, 30] on input "FIFA+ Italian Local (1779)" at bounding box center [129, 30] width 97 height 18
drag, startPoint x: 95, startPoint y: 29, endPoint x: 145, endPoint y: 30, distance: 50.2
click at [145, 30] on input "FIFA+ Italian Local (1779)" at bounding box center [129, 30] width 97 height 18
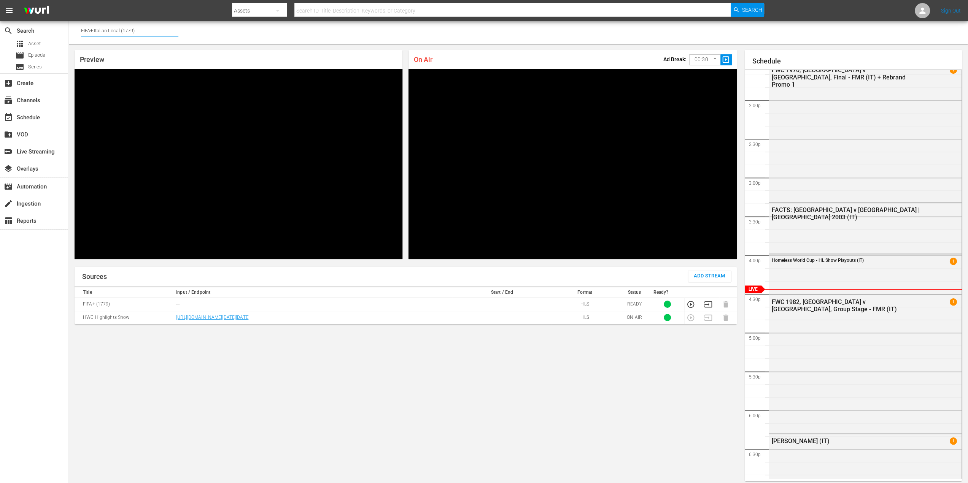
drag, startPoint x: 94, startPoint y: 30, endPoint x: 152, endPoint y: 32, distance: 58.6
click at [152, 32] on input "FIFA+ Italian Local (1779)" at bounding box center [129, 30] width 97 height 18
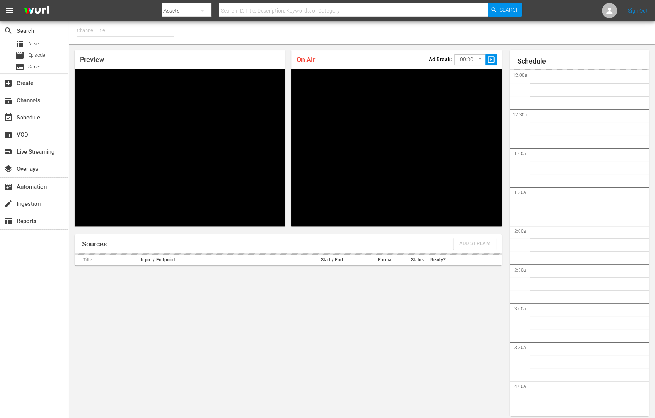
type input "FIFA+ English Global (1781)"
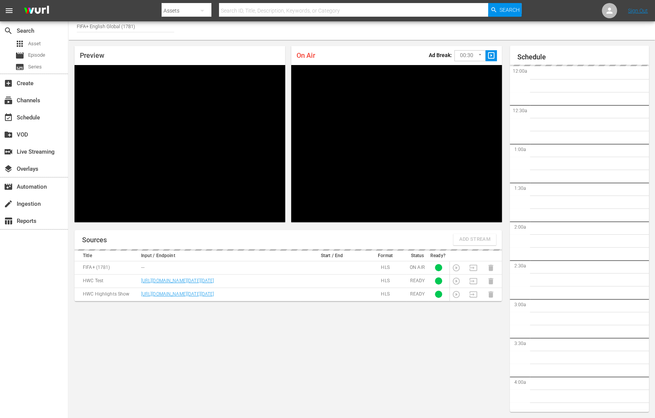
scroll to position [1106, 0]
